Goal: Task Accomplishment & Management: Manage account settings

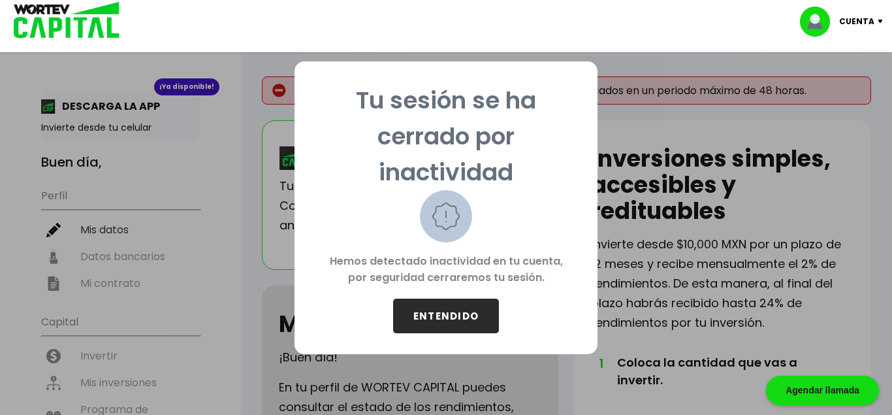
click at [449, 328] on button "ENTENDIDO" at bounding box center [446, 315] width 106 height 35
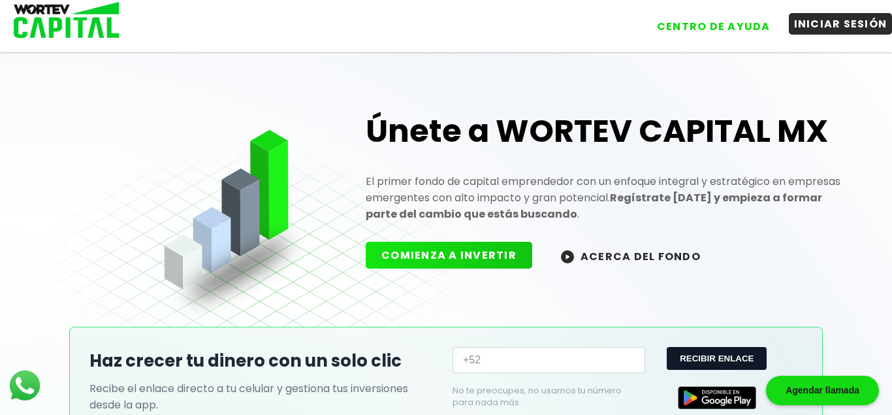
click at [854, 31] on button "INICIAR SESIÓN" at bounding box center [841, 24] width 104 height 22
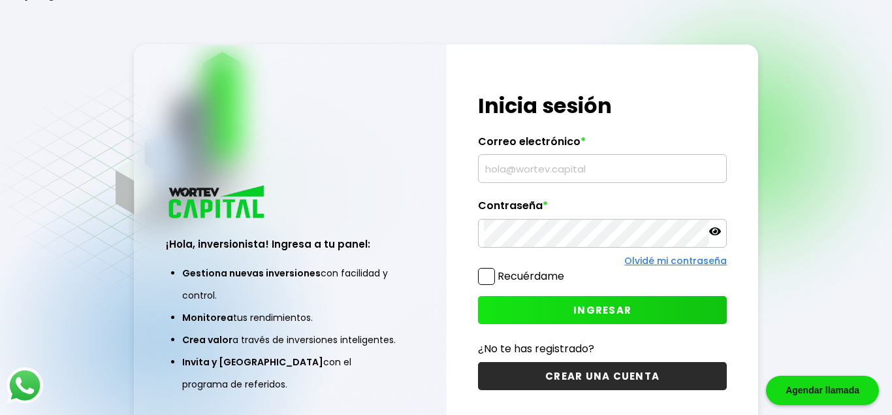
click at [491, 262] on div "Olvidé mi contraseña" at bounding box center [602, 261] width 249 height 14
click at [490, 272] on span at bounding box center [486, 276] width 17 height 17
click at [567, 270] on input "Recuérdame" at bounding box center [567, 270] width 0 height 0
click at [530, 170] on input "text" at bounding box center [603, 168] width 238 height 27
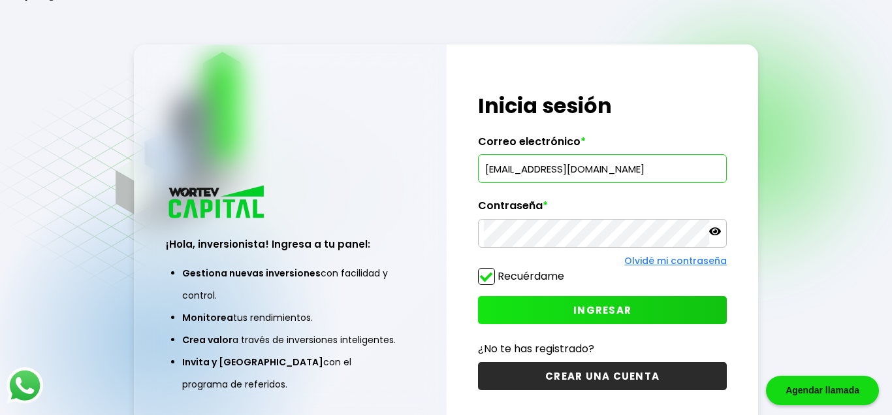
type input "[EMAIL_ADDRESS][DOMAIN_NAME]"
click at [593, 302] on button "INGRESAR" at bounding box center [602, 310] width 249 height 28
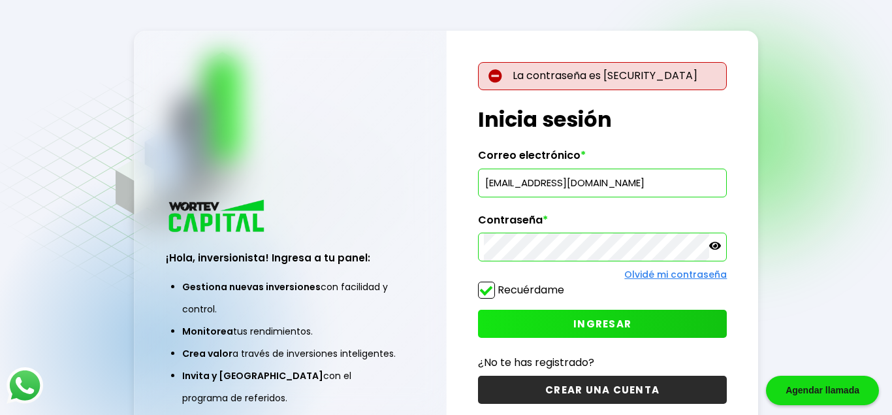
click at [717, 245] on icon at bounding box center [715, 246] width 12 height 8
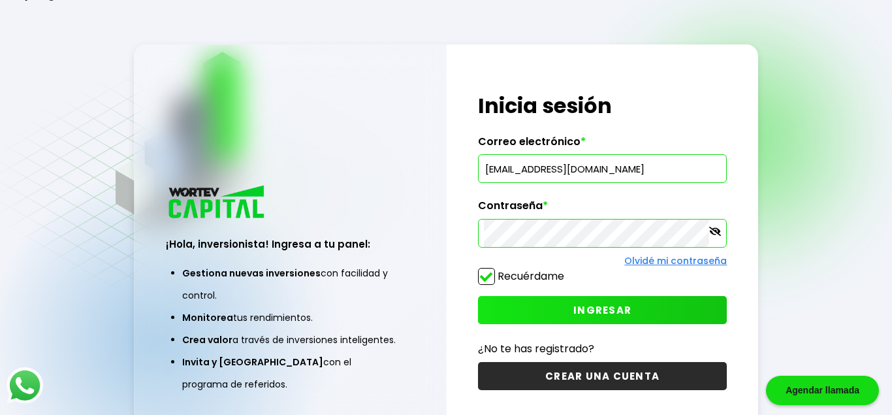
click at [581, 316] on span "INGRESAR" at bounding box center [602, 310] width 58 height 14
click at [566, 314] on button "INGRESAR" at bounding box center [602, 310] width 249 height 28
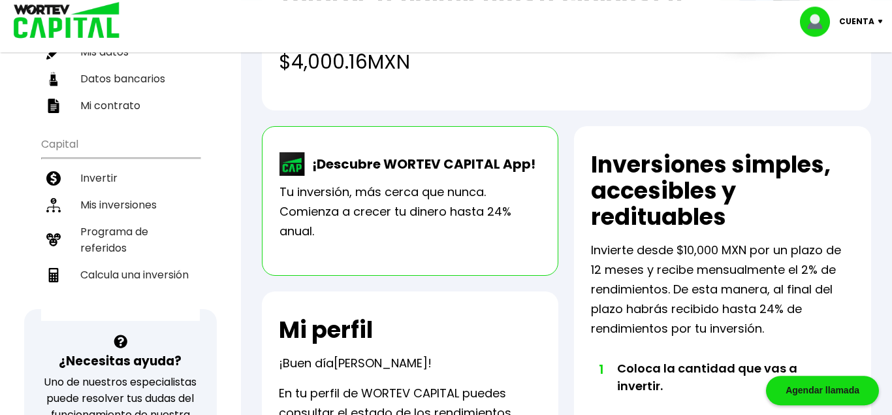
scroll to position [101, 0]
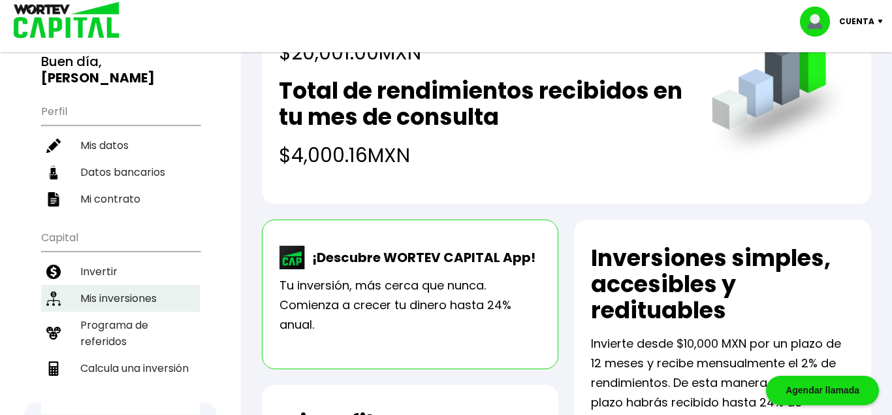
click at [117, 298] on li "Mis inversiones" at bounding box center [120, 298] width 159 height 27
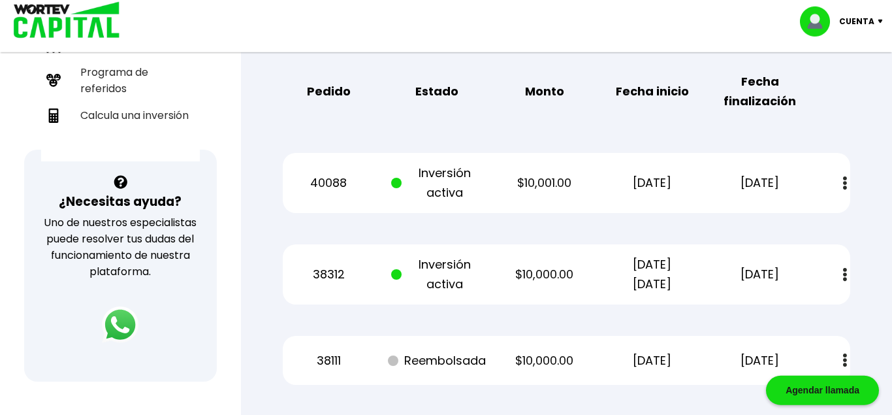
scroll to position [333, 0]
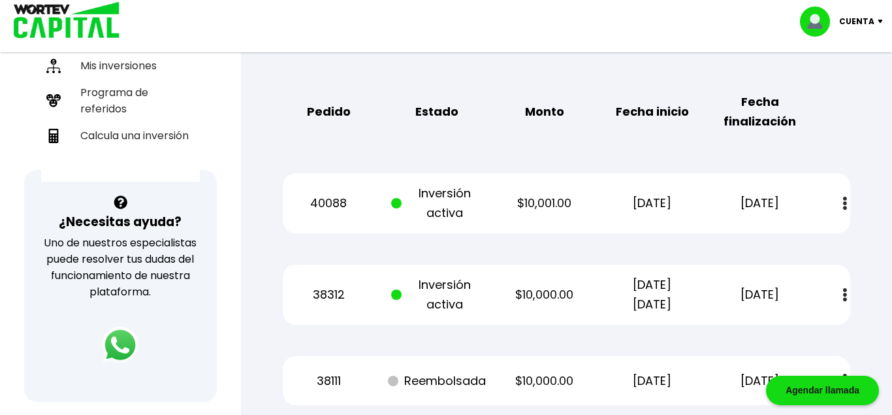
click at [821, 218] on div "40088 Inversión activa $10,001.00 [DATE] [DATE] Estado de cuenta" at bounding box center [566, 203] width 567 height 60
click at [836, 202] on button at bounding box center [845, 203] width 18 height 28
click at [802, 262] on div "Estado de cuenta" at bounding box center [764, 239] width 164 height 52
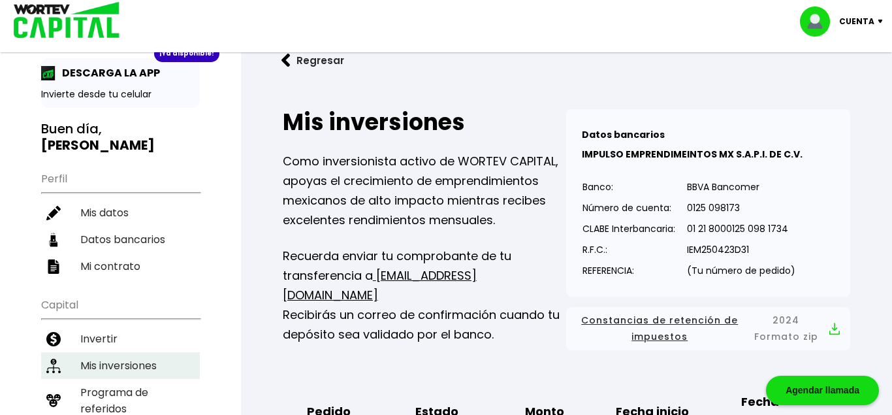
scroll to position [0, 0]
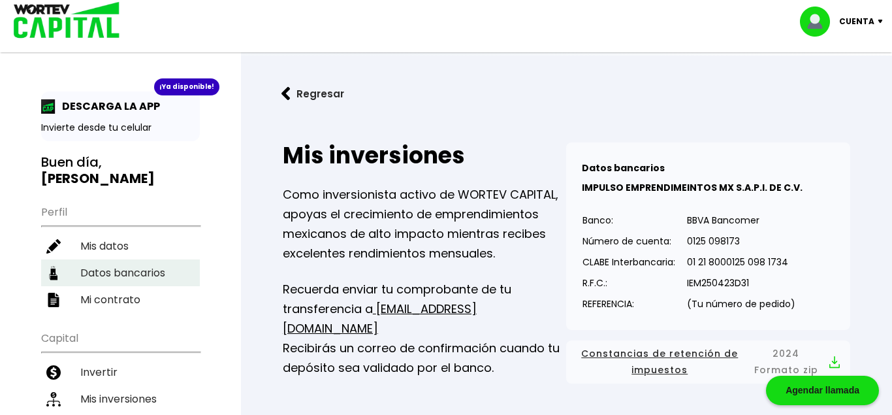
click at [133, 276] on li "Datos bancarios" at bounding box center [120, 272] width 159 height 27
select select "BBVA Bancomer"
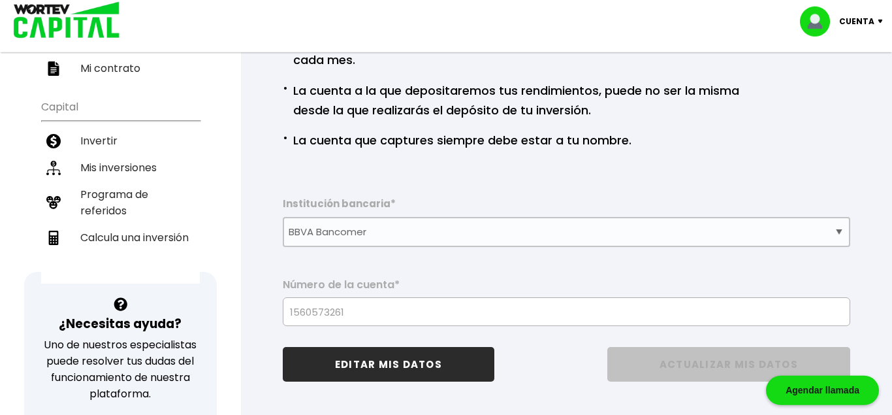
scroll to position [266, 0]
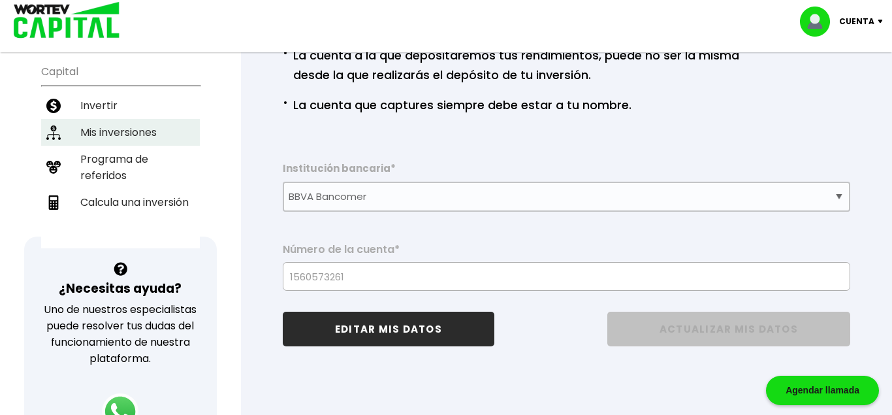
click at [104, 142] on li "Mis inversiones" at bounding box center [120, 132] width 159 height 27
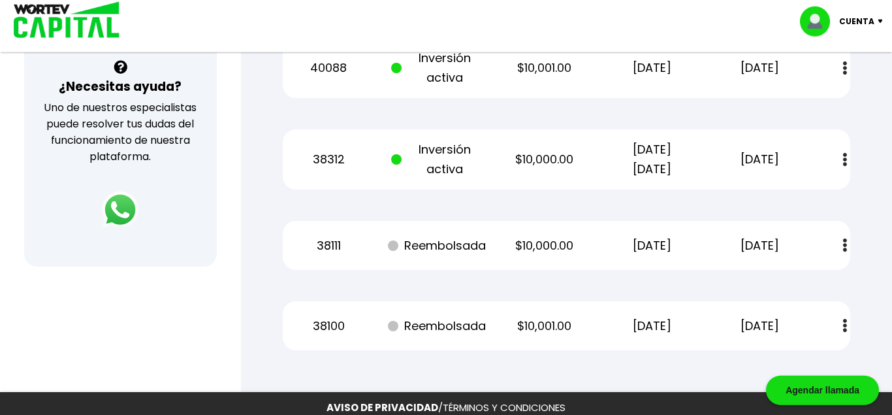
scroll to position [413, 0]
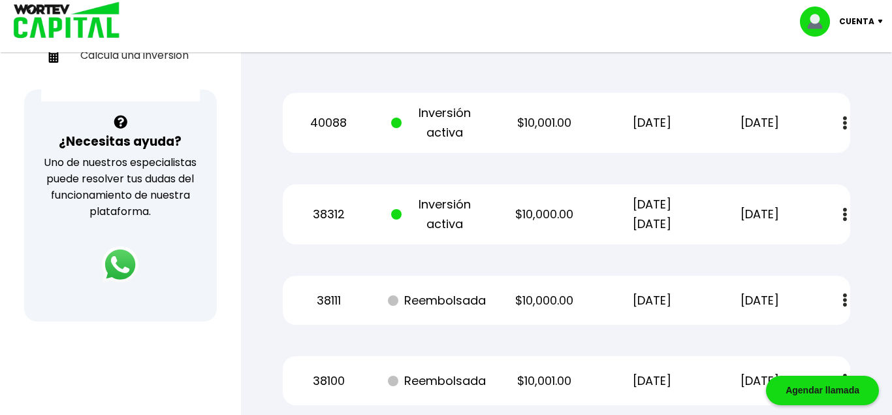
click at [853, 302] on button at bounding box center [845, 300] width 18 height 28
click at [817, 268] on div "Mis inversiones Como inversionista activo de WORTEV CAPITAL, apoyas el crecimie…" at bounding box center [566, 67] width 609 height 718
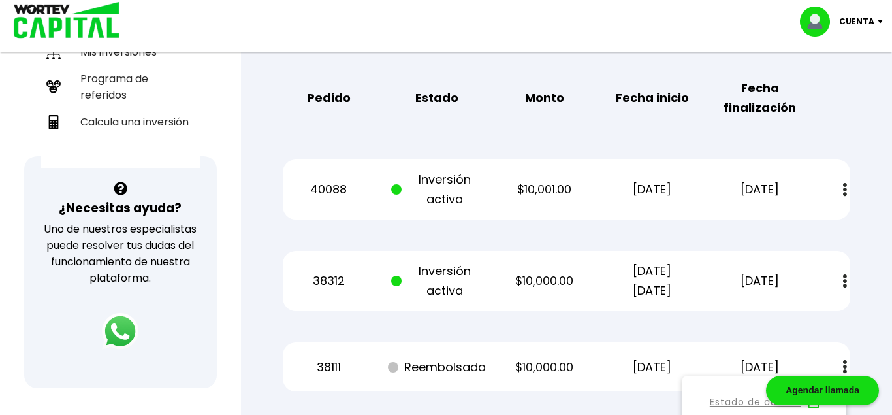
drag, startPoint x: 825, startPoint y: 281, endPoint x: 645, endPoint y: 266, distance: 180.2
click at [825, 282] on div "Estado de cuenta" at bounding box center [835, 281] width 28 height 28
click at [571, 261] on div "38312 Inversión activa $10,000.00 [DATE] [DATE] [DATE] Estado de cuenta" at bounding box center [566, 281] width 567 height 60
click at [373, 258] on div "38312 Inversión activa $10,000.00 [DATE] [DATE] [DATE] Estado de cuenta" at bounding box center [566, 281] width 567 height 60
click at [348, 274] on p "38312" at bounding box center [328, 281] width 91 height 20
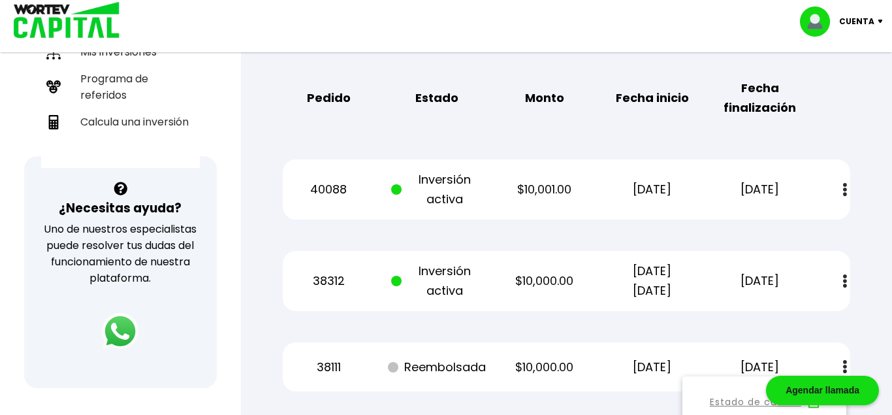
click at [327, 280] on p "38312" at bounding box center [328, 281] width 91 height 20
click at [326, 280] on p "38312" at bounding box center [328, 281] width 91 height 20
click at [822, 285] on div "Estado de cuenta" at bounding box center [835, 281] width 28 height 28
click at [835, 185] on div "Estado de cuenta" at bounding box center [835, 190] width 28 height 28
click at [369, 163] on div "40088 Inversión activa $10,001.00 [DATE] [DATE] Estado de cuenta" at bounding box center [566, 189] width 567 height 60
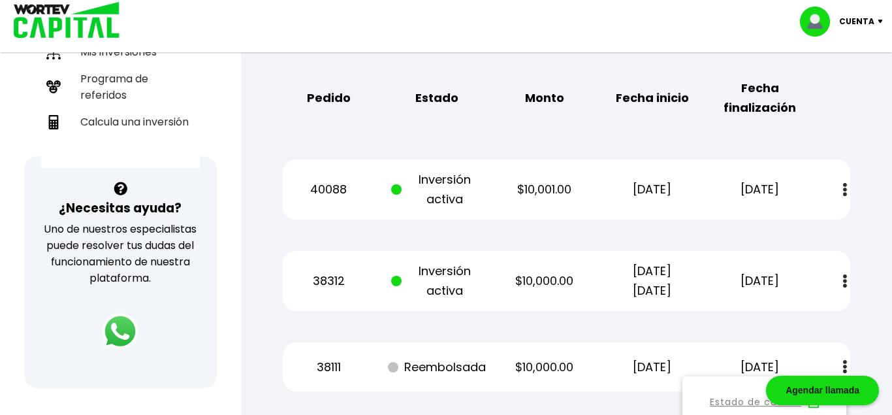
click at [336, 184] on p "40088" at bounding box center [328, 190] width 91 height 20
click at [776, 193] on p "[DATE]" at bounding box center [759, 190] width 91 height 20
click at [429, 163] on div "40088 Inversión activa $10,001.00 [DATE] [DATE] Estado de cuenta" at bounding box center [566, 189] width 567 height 60
click at [282, 173] on div "Mis inversiones Como inversionista activo de WORTEV CAPITAL, apoyas el crecimie…" at bounding box center [566, 134] width 609 height 718
click at [312, 183] on p "40088" at bounding box center [328, 190] width 91 height 20
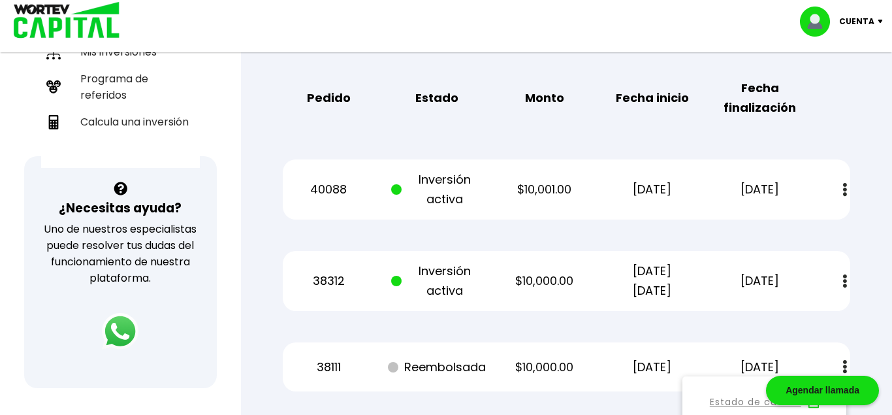
click at [160, 255] on div "¿Necesitas ayuda? Uno de nuestros especialistas puede resolver tus dudas del fu…" at bounding box center [120, 272] width 193 height 232
click at [123, 279] on div "¿Necesitas ayuda? Uno de nuestros especialistas puede resolver tus dudas del fu…" at bounding box center [120, 272] width 193 height 232
click at [117, 308] on img at bounding box center [120, 331] width 46 height 46
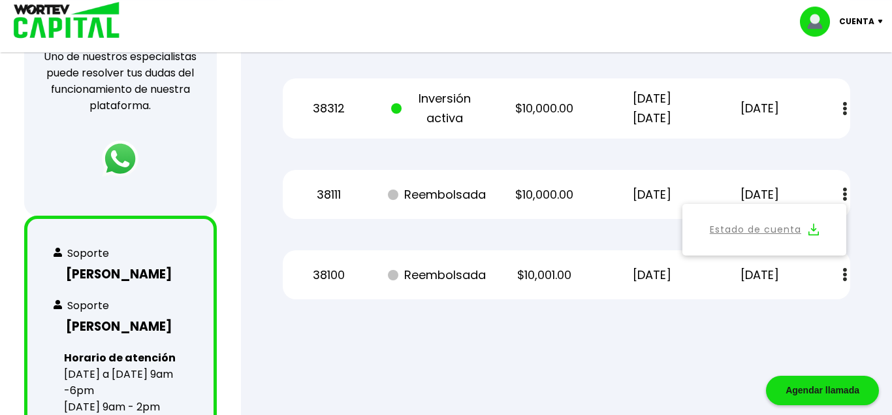
scroll to position [546, 0]
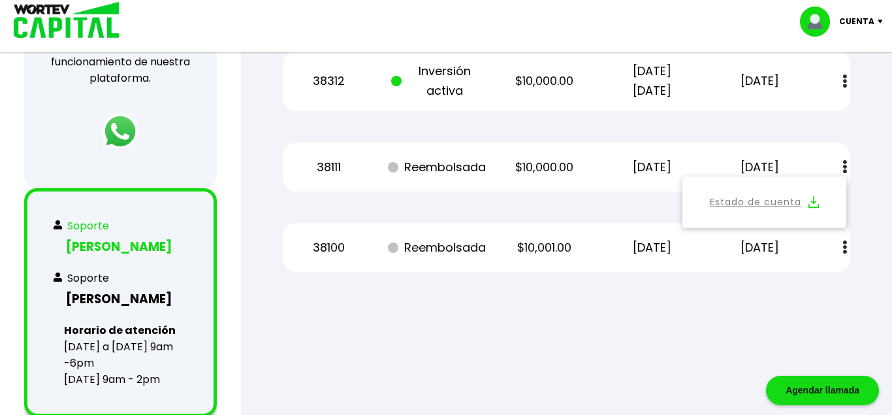
click at [126, 237] on h3 "[PERSON_NAME]" at bounding box center [121, 246] width 134 height 19
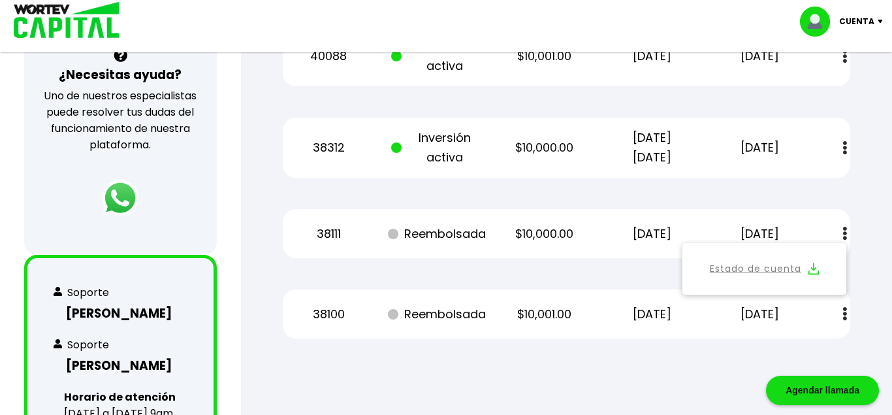
scroll to position [413, 0]
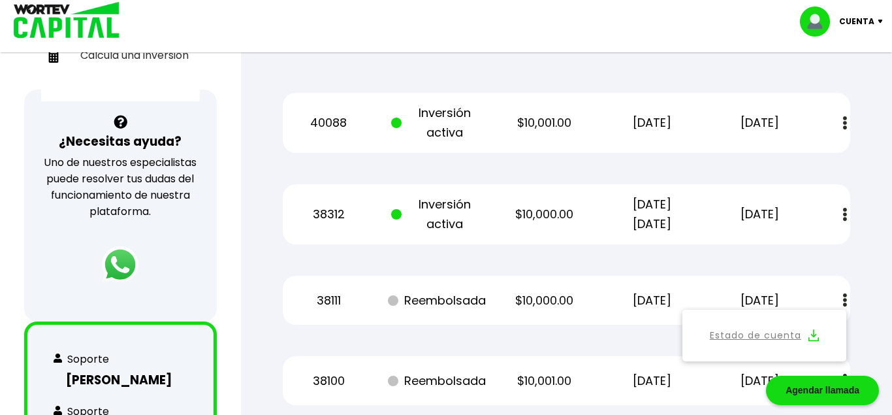
click at [860, 20] on p "Cuenta" at bounding box center [856, 22] width 35 height 20
